Goal: Task Accomplishment & Management: Complete application form

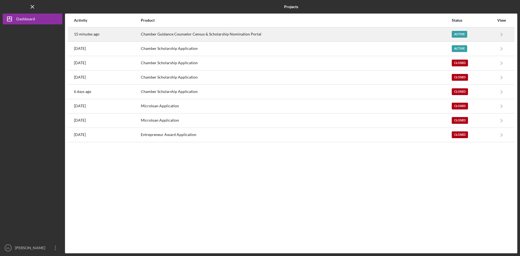
click at [217, 38] on div "Chamber Guidance Counselor Census & Scholarship Nomination Portal" at bounding box center [296, 35] width 311 height 14
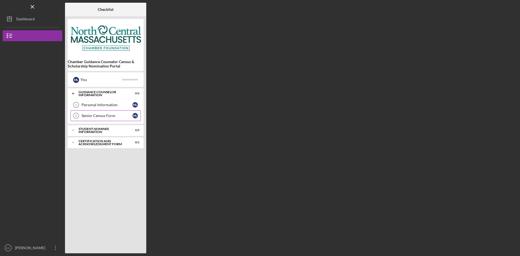
click at [102, 118] on link "Senior Census Form 2 Senior Census Form M L" at bounding box center [105, 115] width 70 height 11
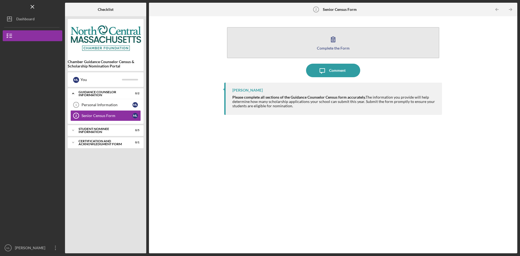
click at [337, 47] on div "Complete the Form" at bounding box center [333, 48] width 33 height 4
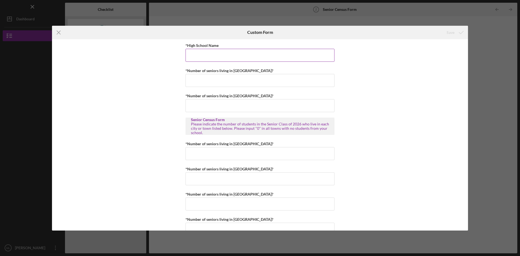
click at [242, 58] on input "*High School Name" at bounding box center [260, 55] width 149 height 13
type input "[GEOGRAPHIC_DATA]"
type input "1"
type input "0"
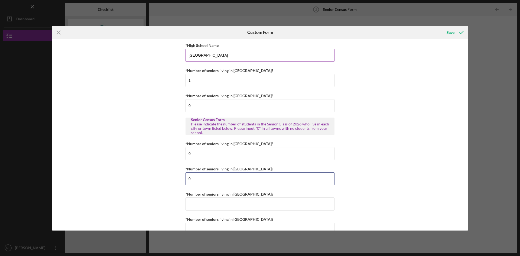
type input "0"
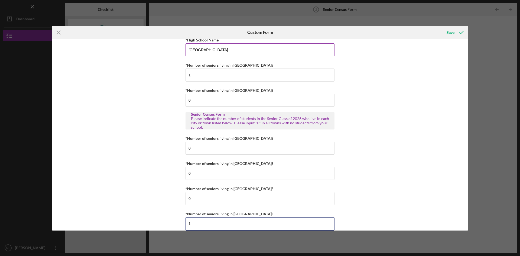
type input "1"
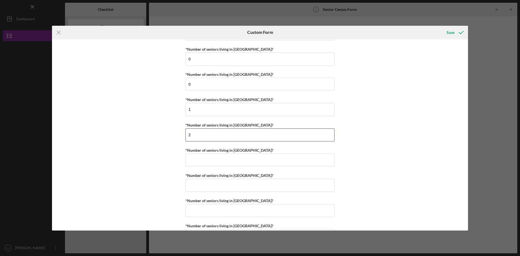
type input "2"
type input "0"
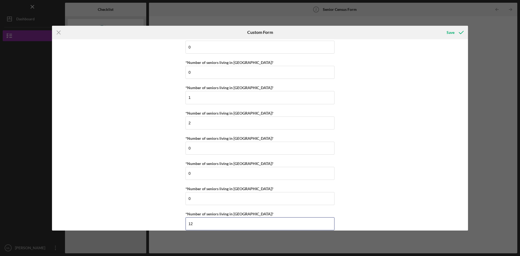
type input "12"
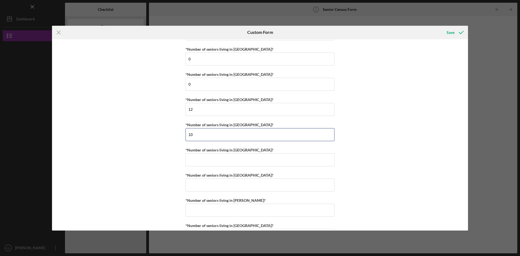
type input "10"
type input "0"
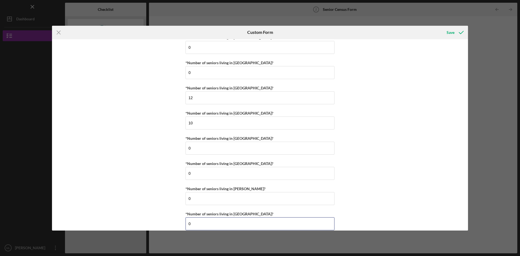
type input "0"
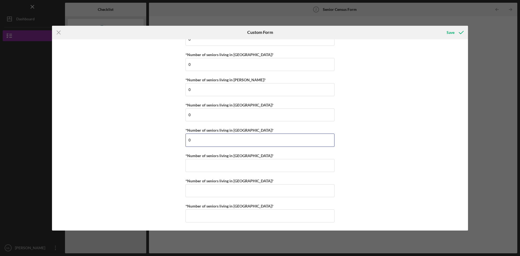
type input "0"
type input "2"
type input "200"
type input "0"
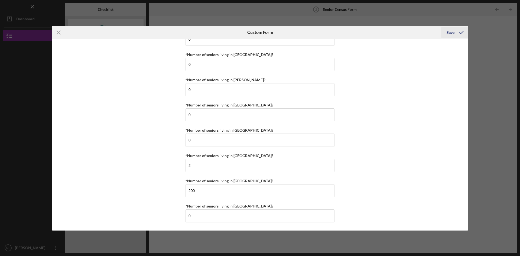
click at [457, 32] on icon "submit" at bounding box center [462, 33] width 14 height 14
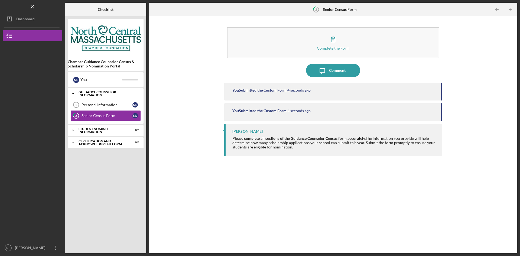
click at [76, 94] on icon "Icon/Expander" at bounding box center [73, 93] width 11 height 11
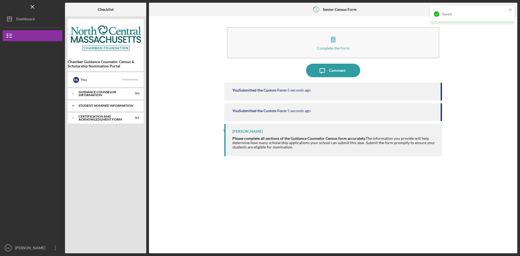
click at [75, 107] on icon "Icon/Expander" at bounding box center [73, 105] width 11 height 11
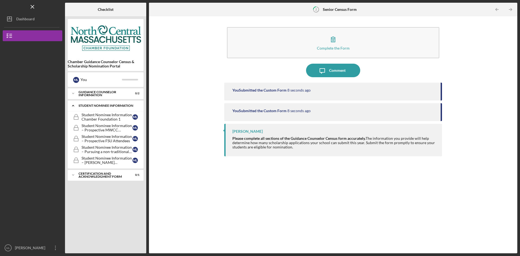
click at [77, 104] on icon "Icon/Expander" at bounding box center [73, 105] width 11 height 11
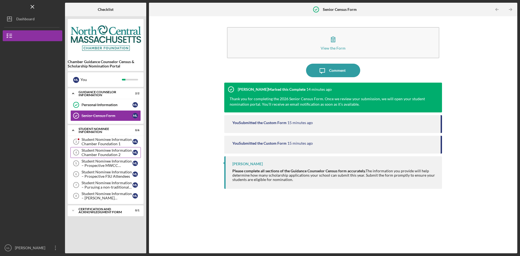
click at [103, 151] on div "Student Nominee Information Chamber Foundation 2" at bounding box center [107, 152] width 51 height 9
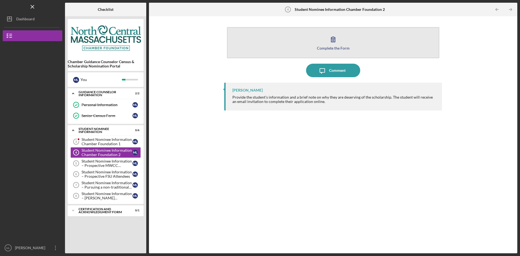
click at [330, 47] on div "Complete the Form" at bounding box center [333, 48] width 33 height 4
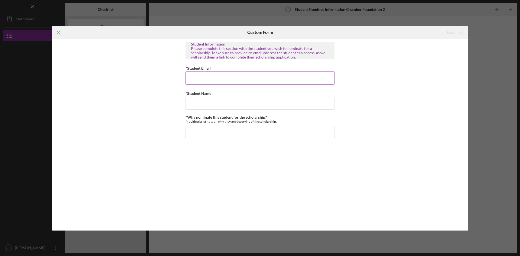
click at [248, 82] on input "*Student Email" at bounding box center [260, 78] width 149 height 13
type input "L"
type input "Linda Ladybug"
type input "lladybug@gmail.com"
type input "G"
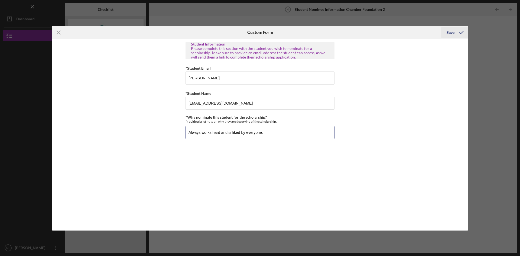
type input "Always works hard and is liked by everyone."
click at [453, 36] on div "Save" at bounding box center [451, 32] width 8 height 11
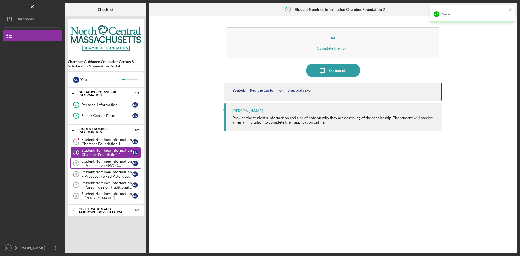
click at [102, 163] on div "Student Nominee Information – Prospective MWCC Attendees" at bounding box center [107, 163] width 51 height 9
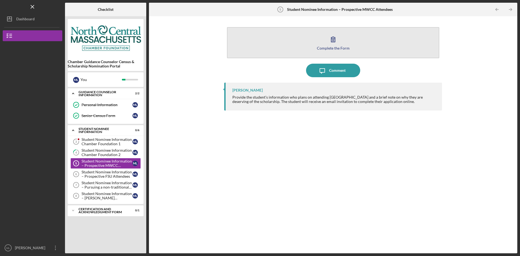
click at [350, 41] on button "Complete the Form Form" at bounding box center [333, 42] width 212 height 31
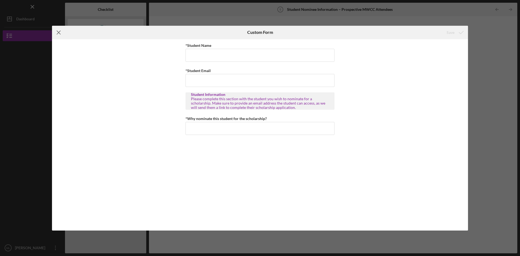
click at [59, 33] on line at bounding box center [59, 33] width 4 height 4
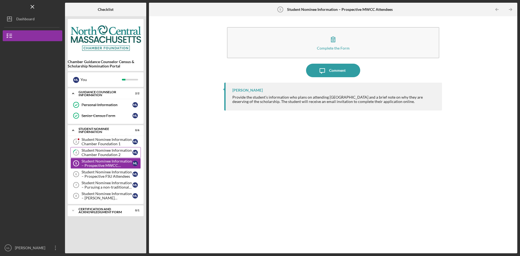
click at [99, 155] on div "Student Nominee Information Chamber Foundation 2" at bounding box center [107, 152] width 51 height 9
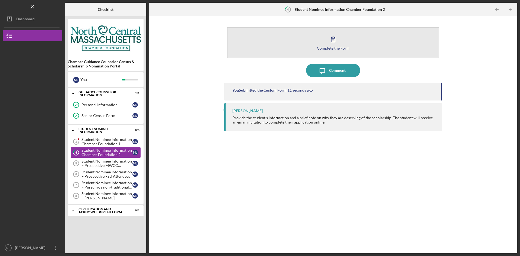
click at [365, 43] on button "Complete the Form Form" at bounding box center [333, 42] width 212 height 31
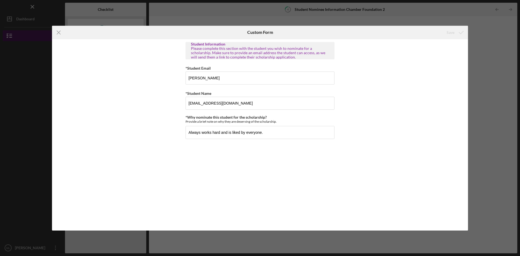
click at [59, 34] on icon "Icon/Menu Close" at bounding box center [59, 33] width 14 height 14
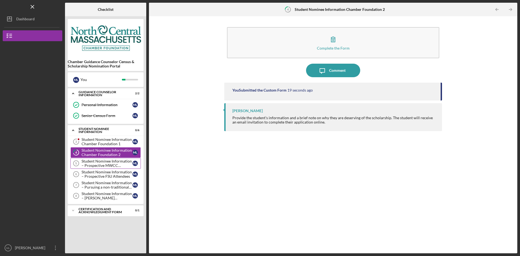
click at [105, 162] on div "Student Nominee Information – Prospective MWCC Attendees" at bounding box center [107, 163] width 51 height 9
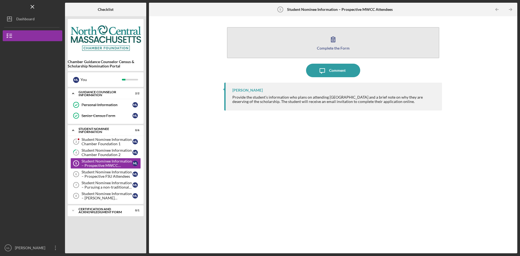
click at [350, 50] on button "Complete the Form Form" at bounding box center [333, 42] width 212 height 31
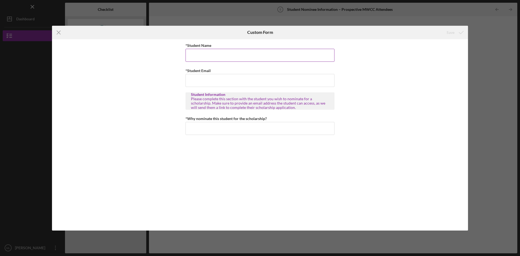
click at [234, 55] on input "*Student Name" at bounding box center [260, 55] width 149 height 13
type input "River Rutland"
type input "r"
type input "rrutland@gmail.com"
type input "L"
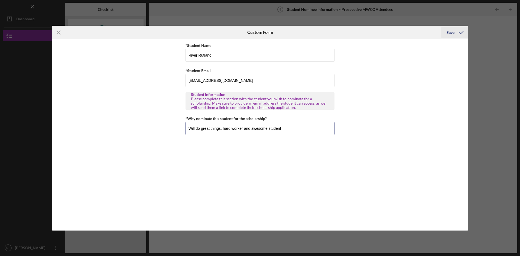
type input "Will do great things, hard worker and awesome student"
click at [447, 33] on div "Save" at bounding box center [451, 32] width 8 height 11
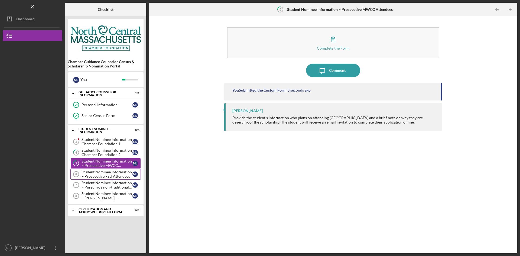
click at [107, 176] on div "Student Nominee Information – Prospective FSU Attendees" at bounding box center [107, 174] width 51 height 9
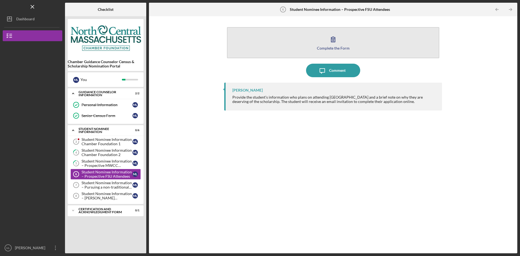
click at [339, 45] on icon "button" at bounding box center [334, 40] width 14 height 14
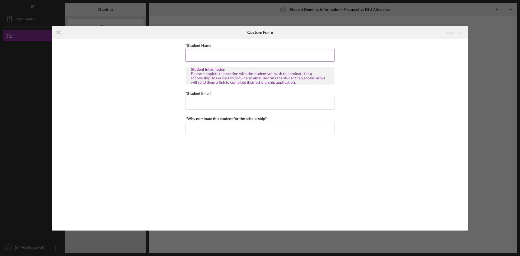
click at [263, 53] on input "*Student Name" at bounding box center [260, 55] width 149 height 13
type input "T"
type input "Kayla Kingston"
type input "kKingston@gmail.com"
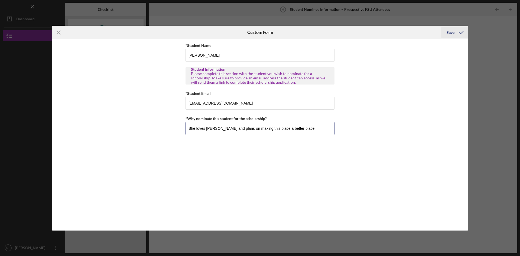
type input "She loves Fitchburg and plans on making this place a better place"
click at [446, 32] on button "Save" at bounding box center [454, 32] width 27 height 11
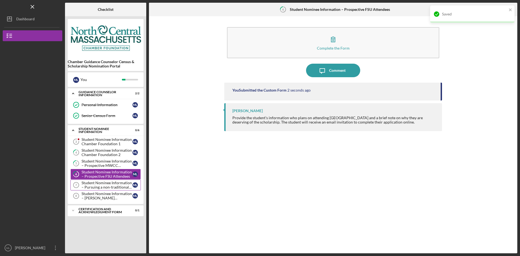
click at [113, 189] on div "Student Nominee Information – Pursuing a non-traditional career" at bounding box center [107, 185] width 51 height 9
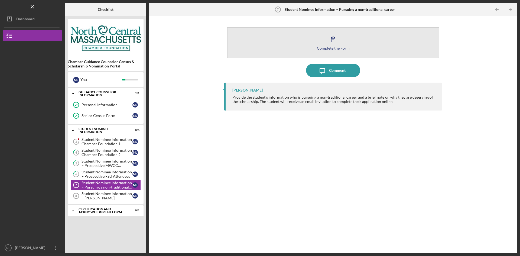
click at [346, 43] on button "Complete the Form Form" at bounding box center [333, 42] width 212 height 31
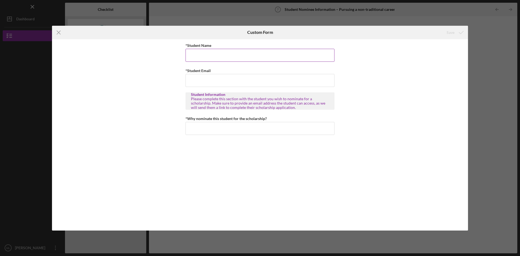
click at [253, 51] on input "*Student Name" at bounding box center [260, 55] width 149 height 13
type input "K"
type input "C"
type input "Jenn Love"
type input "Jlove@gmail.com"
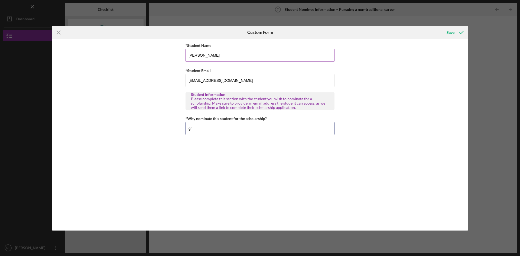
type input "g"
type input "Wonderful Student and has always loved fashion and makeup"
click at [453, 31] on div "Save" at bounding box center [451, 32] width 8 height 11
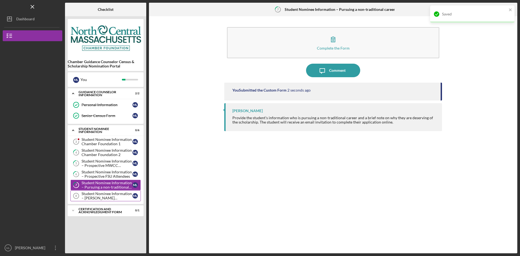
click at [110, 195] on div "Student Nominee Information – [PERSON_NAME] Scholarship" at bounding box center [107, 196] width 51 height 9
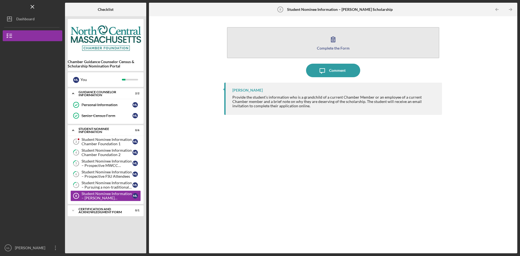
click at [332, 49] on div "Complete the Form" at bounding box center [333, 48] width 33 height 4
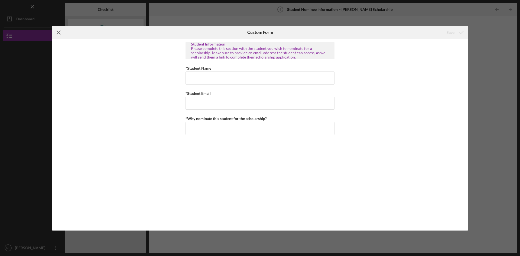
click at [61, 31] on icon "Icon/Menu Close" at bounding box center [59, 33] width 14 height 14
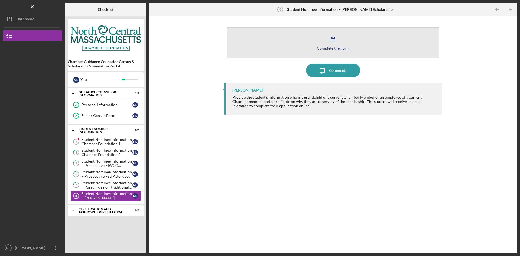
click at [337, 39] on icon "button" at bounding box center [334, 40] width 14 height 14
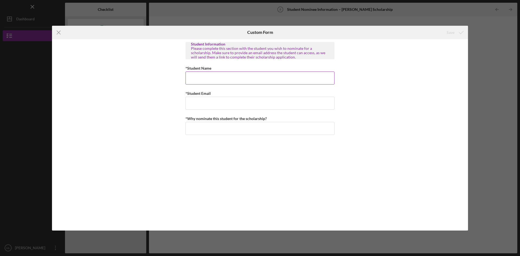
click at [240, 73] on input "*Student Name" at bounding box center [260, 78] width 149 height 13
type input "Chris Martin"
type input "Cmartin@gmail.com"
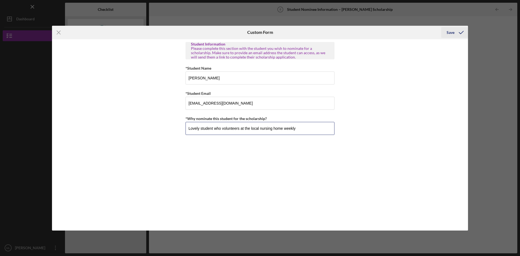
type input "Lovely student who volunteers at the local nursing home weekly"
click at [451, 34] on div "Save" at bounding box center [451, 32] width 8 height 11
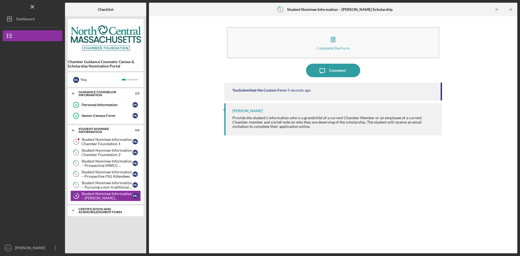
click at [94, 213] on div "Certification and Acknowledgment Form" at bounding box center [108, 211] width 58 height 6
click at [105, 222] on div "Signature Required" at bounding box center [107, 222] width 51 height 4
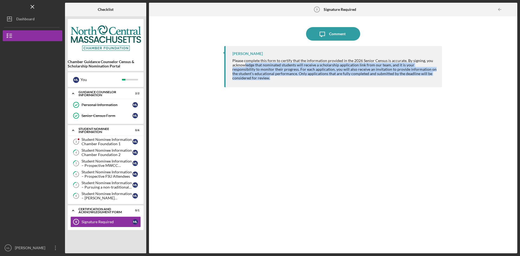
drag, startPoint x: 245, startPoint y: 67, endPoint x: 401, endPoint y: 88, distance: 157.0
click at [401, 88] on div "Bea Lee Please complete this form to certify that the information provided in t…" at bounding box center [333, 145] width 218 height 199
click at [402, 94] on div "Bea Lee Please complete this form to certify that the information provided in t…" at bounding box center [333, 145] width 218 height 199
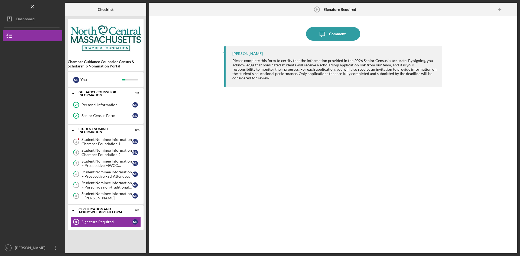
drag, startPoint x: 383, startPoint y: 114, endPoint x: 327, endPoint y: 87, distance: 62.4
click at [383, 114] on div "Bea Lee Please complete this form to certify that the information provided in t…" at bounding box center [333, 145] width 218 height 199
click at [370, 187] on div "Bea Lee Please complete this form to certify that the information provided in t…" at bounding box center [333, 145] width 218 height 199
